Goal: Task Accomplishment & Management: Manage account settings

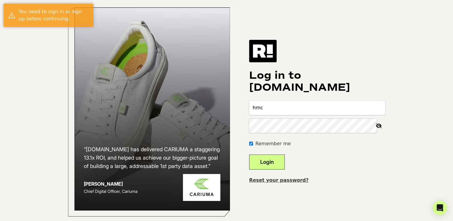
type input "[EMAIL_ADDRESS][DOMAIN_NAME]"
click at [284, 167] on button "Login" at bounding box center [267, 161] width 36 height 15
